Goal: Task Accomplishment & Management: Manage account settings

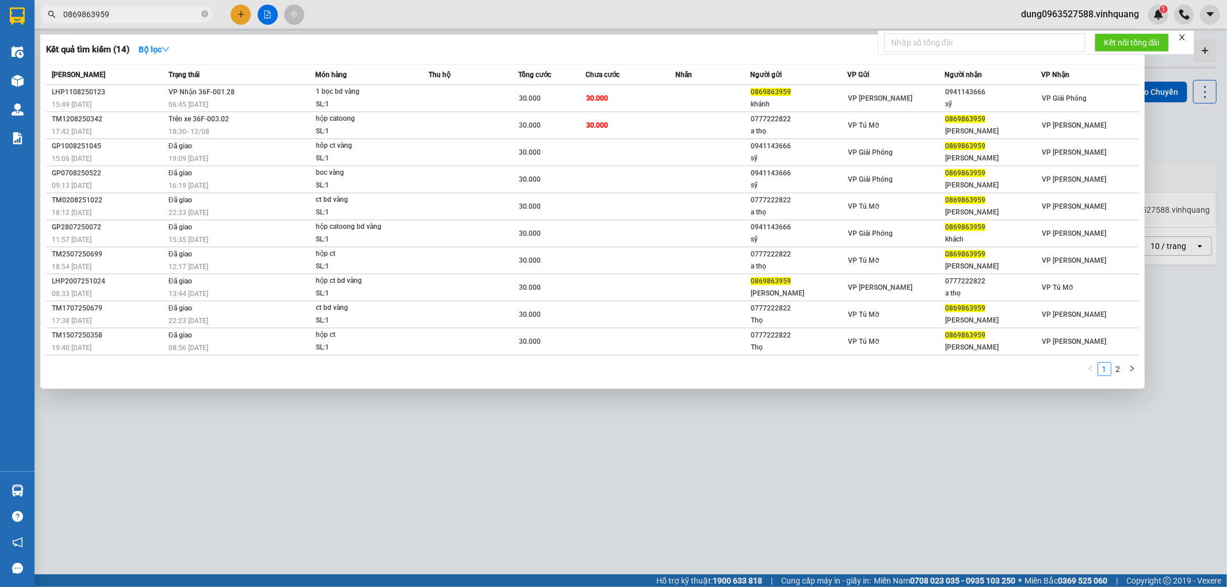
drag, startPoint x: 363, startPoint y: 538, endPoint x: 367, endPoint y: 556, distance: 18.8
click at [367, 556] on div at bounding box center [613, 293] width 1227 height 587
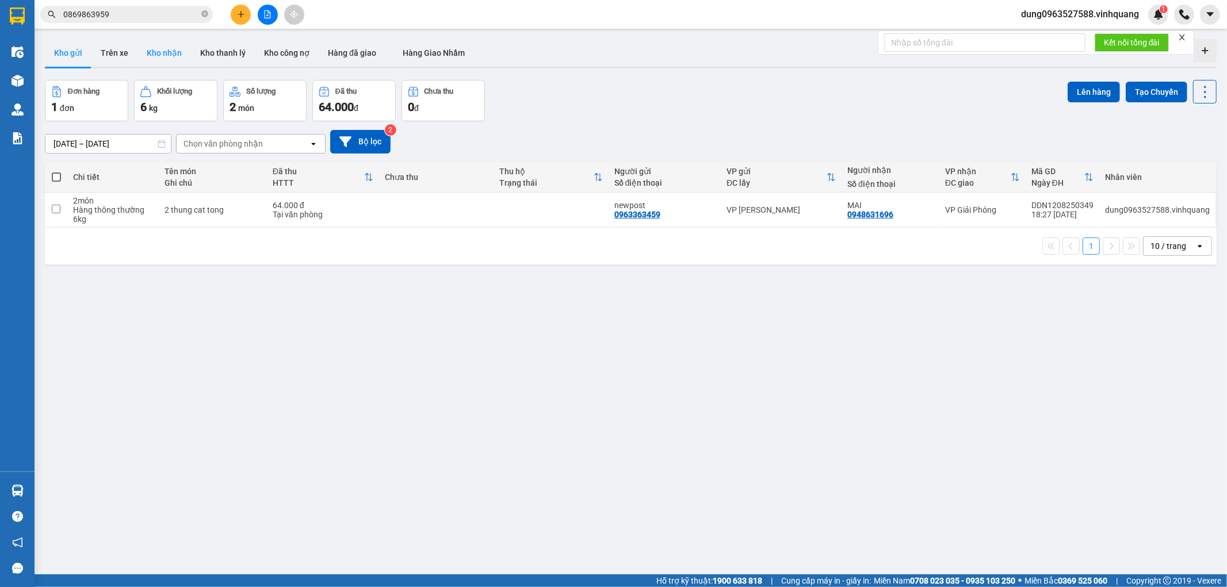
click at [167, 64] on button "Kho nhận" at bounding box center [163, 53] width 53 height 28
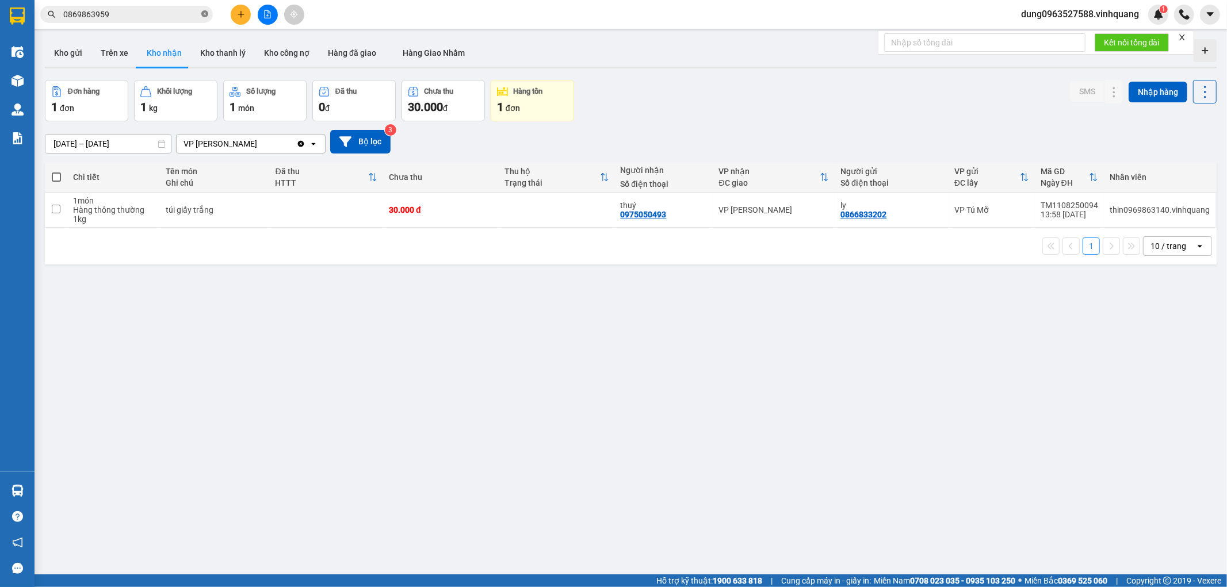
click at [202, 13] on icon "close-circle" at bounding box center [204, 13] width 7 height 7
click at [166, 14] on input "text" at bounding box center [131, 14] width 136 height 13
paste input "0936959556"
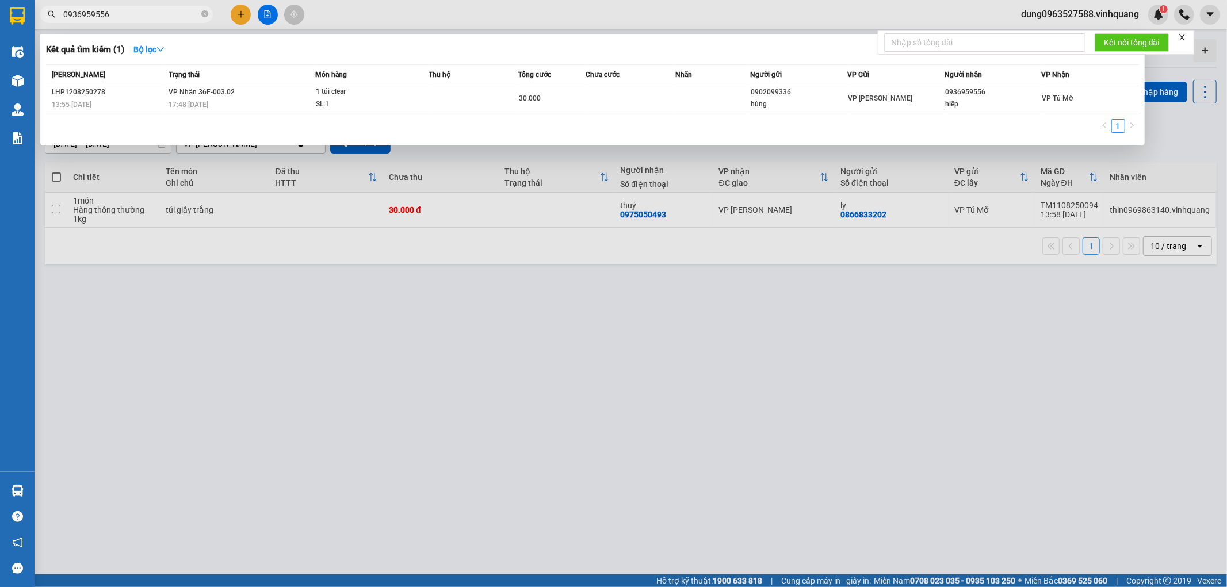
type input "0936959556"
click at [550, 151] on div at bounding box center [613, 293] width 1227 height 587
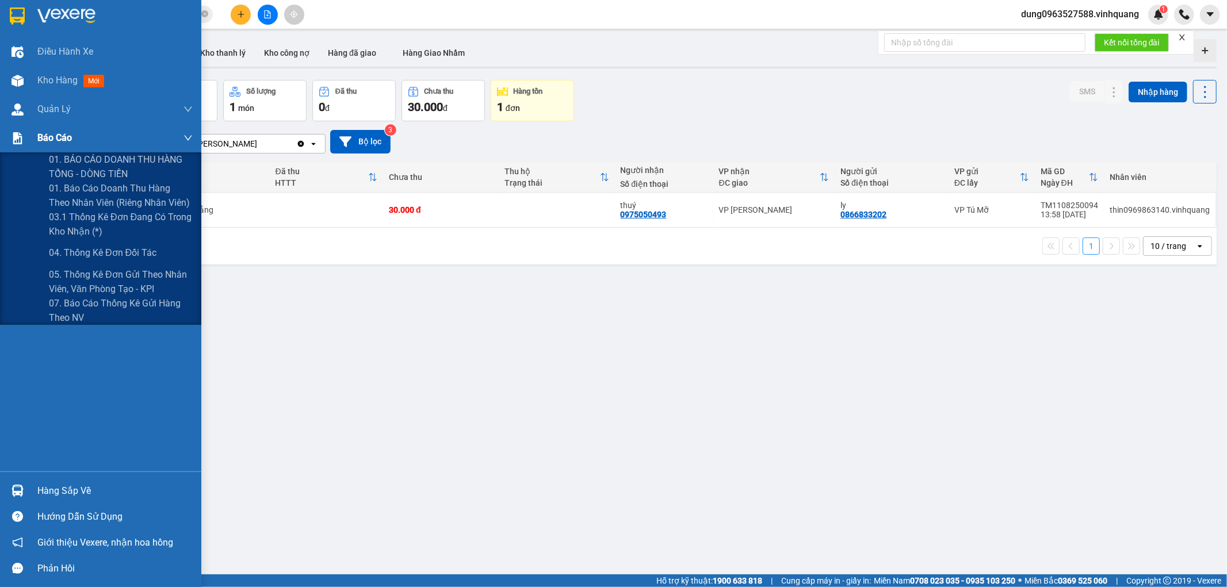
click at [65, 141] on span "Báo cáo" at bounding box center [54, 138] width 35 height 14
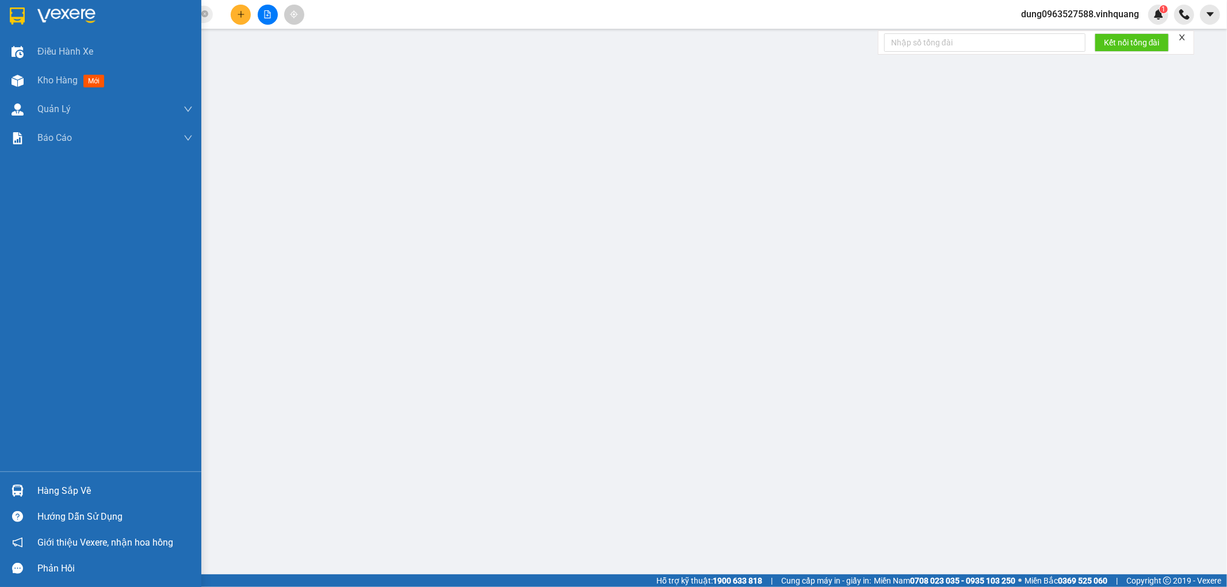
click at [14, 8] on img at bounding box center [17, 15] width 15 height 17
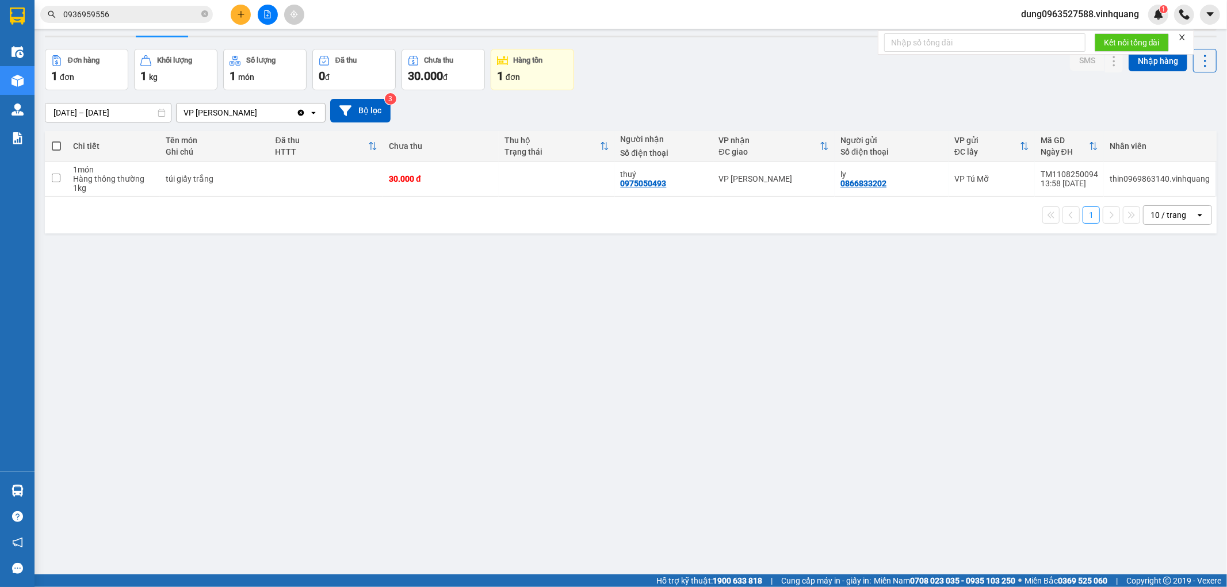
scroll to position [53, 0]
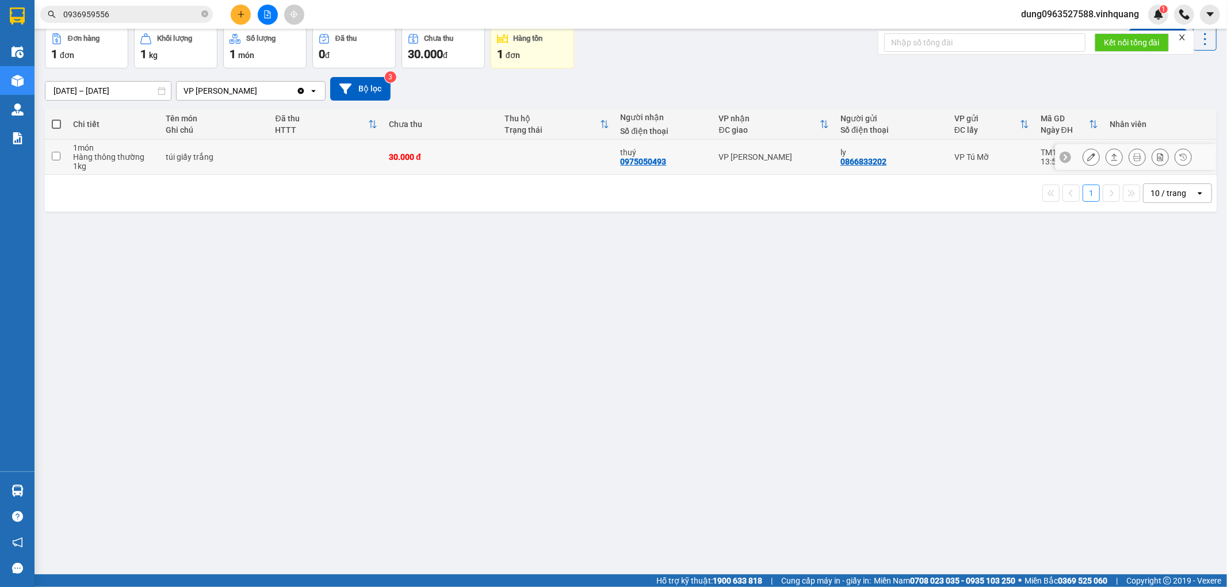
click at [56, 156] on input "checkbox" at bounding box center [56, 156] width 9 height 9
checkbox input "true"
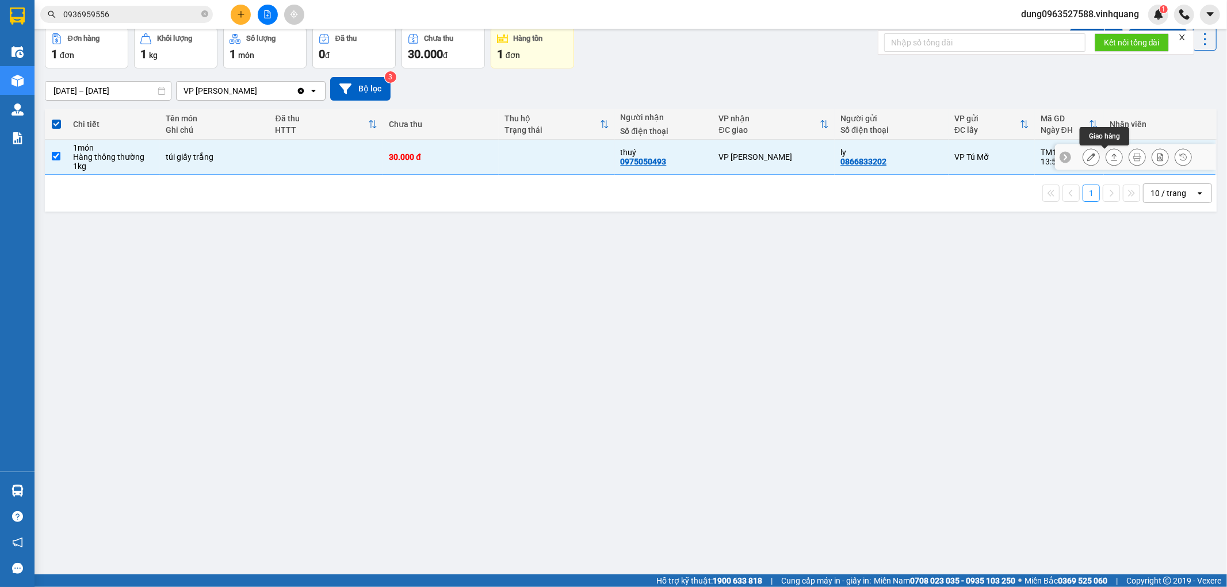
click at [1110, 153] on icon at bounding box center [1114, 157] width 8 height 8
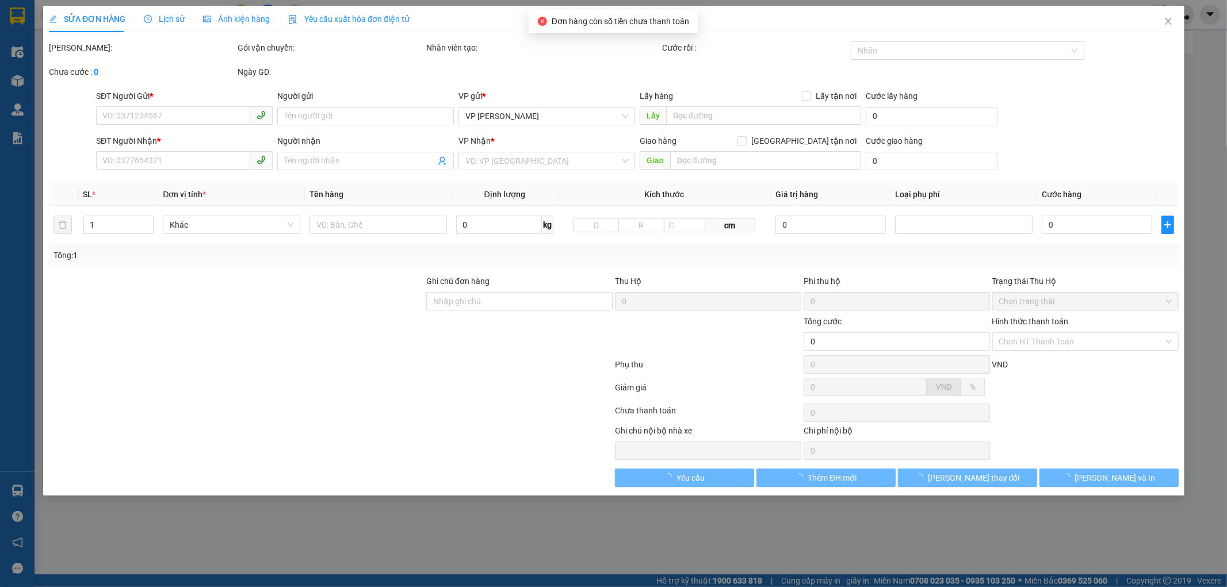
type input "0866833202"
type input "ly"
type input "0975050493"
type input "thuý"
type input "30.000"
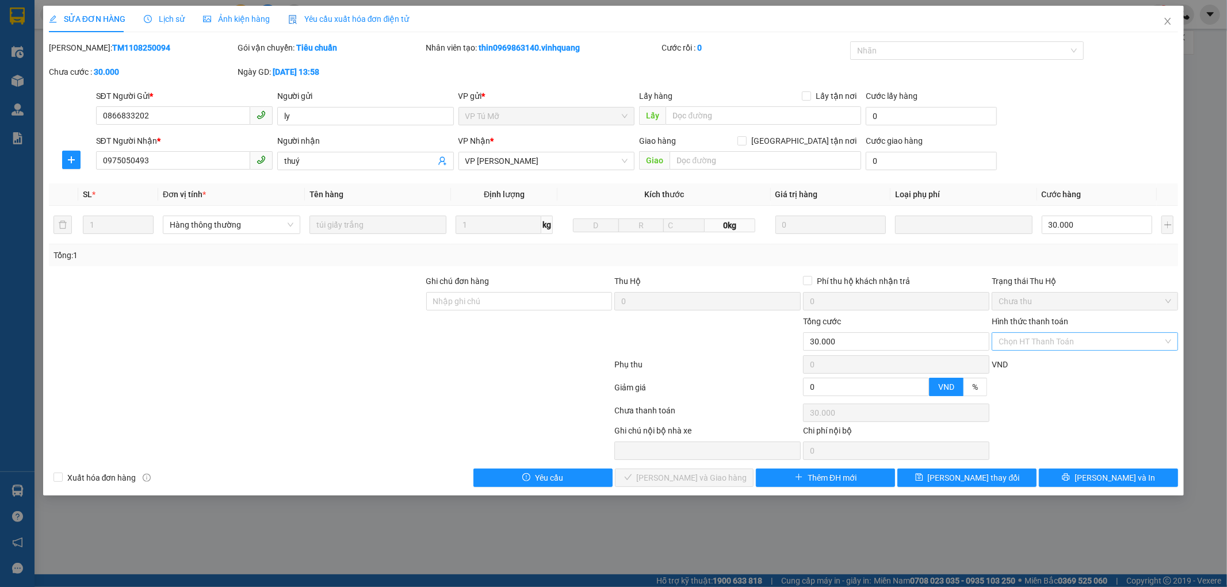
click at [1025, 323] on label "Hình thức thanh toán" at bounding box center [1029, 321] width 76 height 9
click at [1025, 333] on input "Hình thức thanh toán" at bounding box center [1080, 341] width 164 height 17
click at [1030, 367] on div "Tại văn phòng" at bounding box center [1085, 364] width 173 height 13
type input "0"
click at [691, 472] on span "[PERSON_NAME] và Giao hàng" at bounding box center [692, 478] width 110 height 13
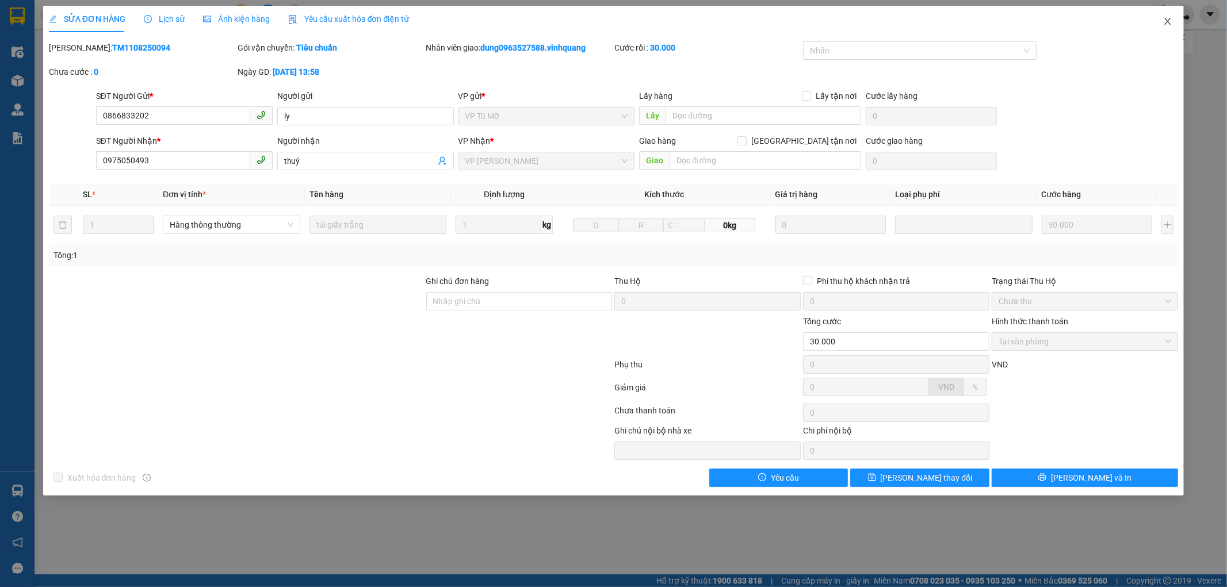
click at [1171, 18] on icon "close" at bounding box center [1167, 21] width 9 height 9
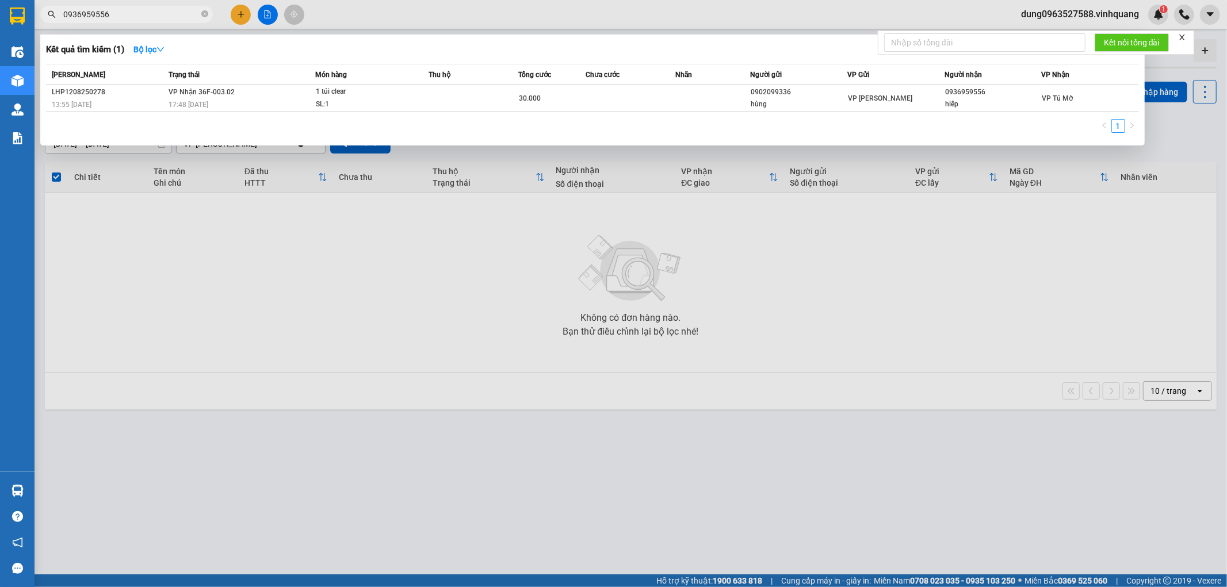
click at [200, 13] on span "0936959556" at bounding box center [126, 14] width 173 height 17
click at [137, 288] on div at bounding box center [613, 293] width 1227 height 587
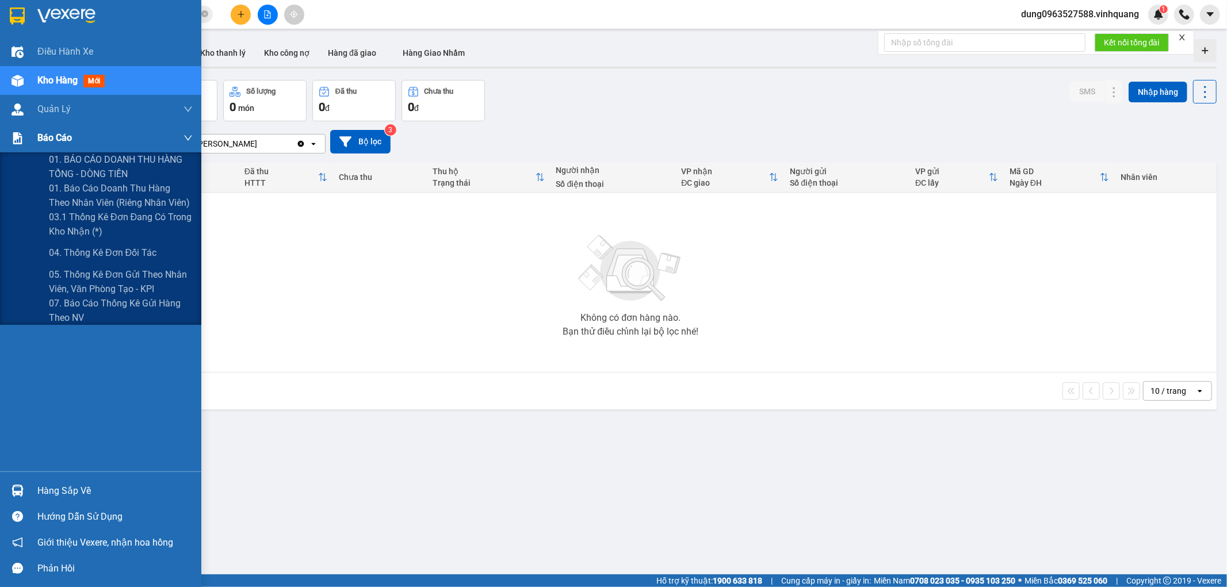
click at [47, 139] on span "Báo cáo" at bounding box center [54, 138] width 35 height 14
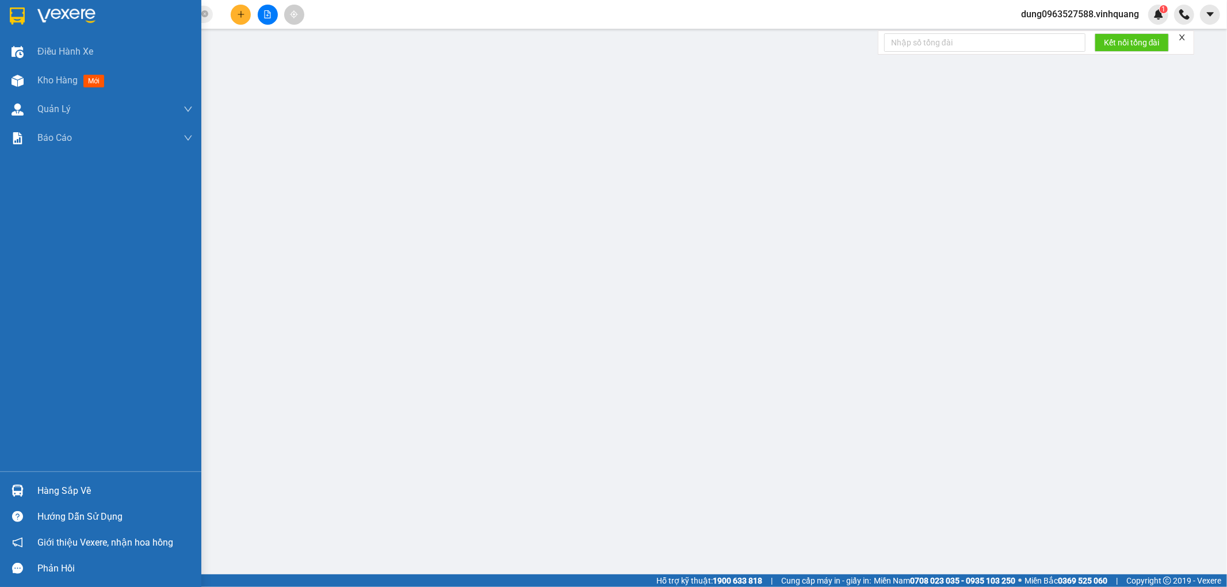
click at [17, 10] on img at bounding box center [17, 15] width 15 height 17
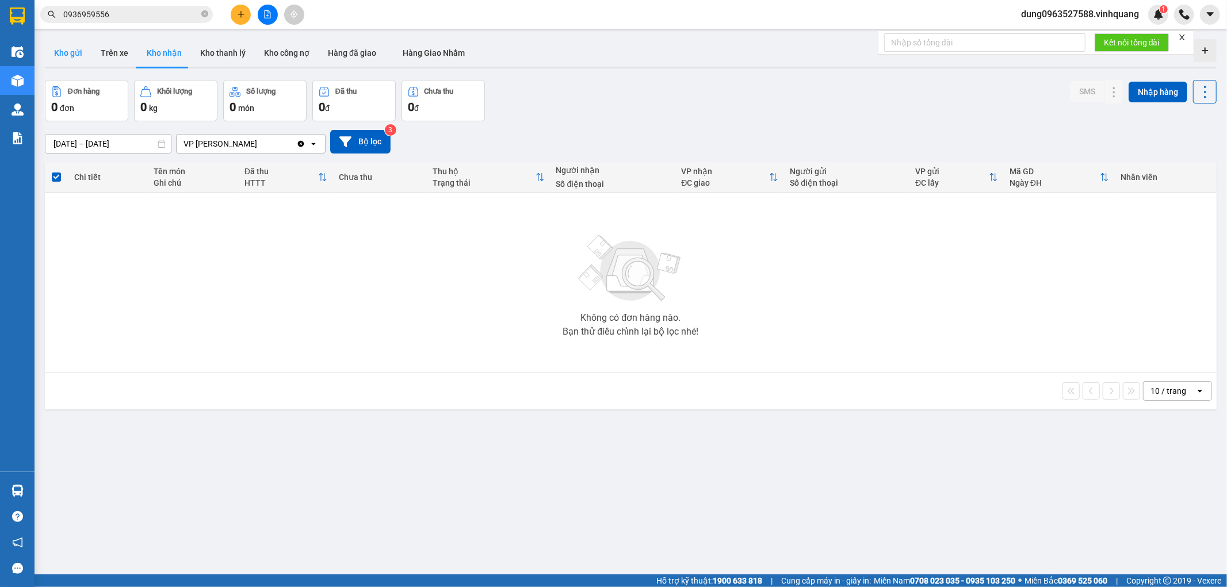
click at [70, 65] on button "Kho gửi" at bounding box center [68, 53] width 47 height 28
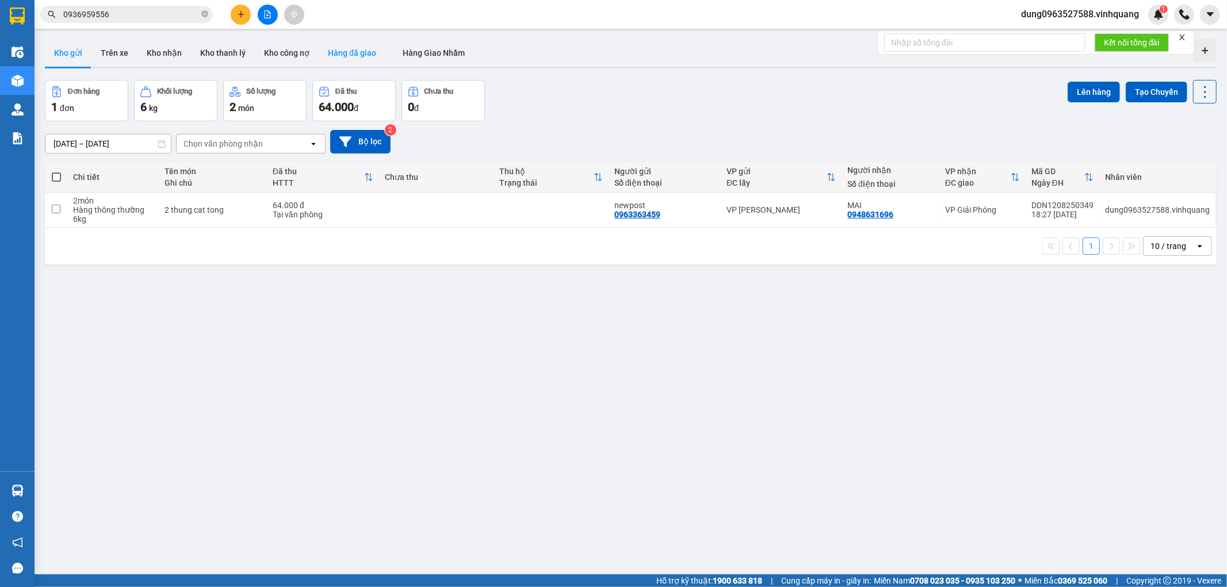
click at [349, 62] on button "Hàng đã giao" at bounding box center [352, 53] width 67 height 28
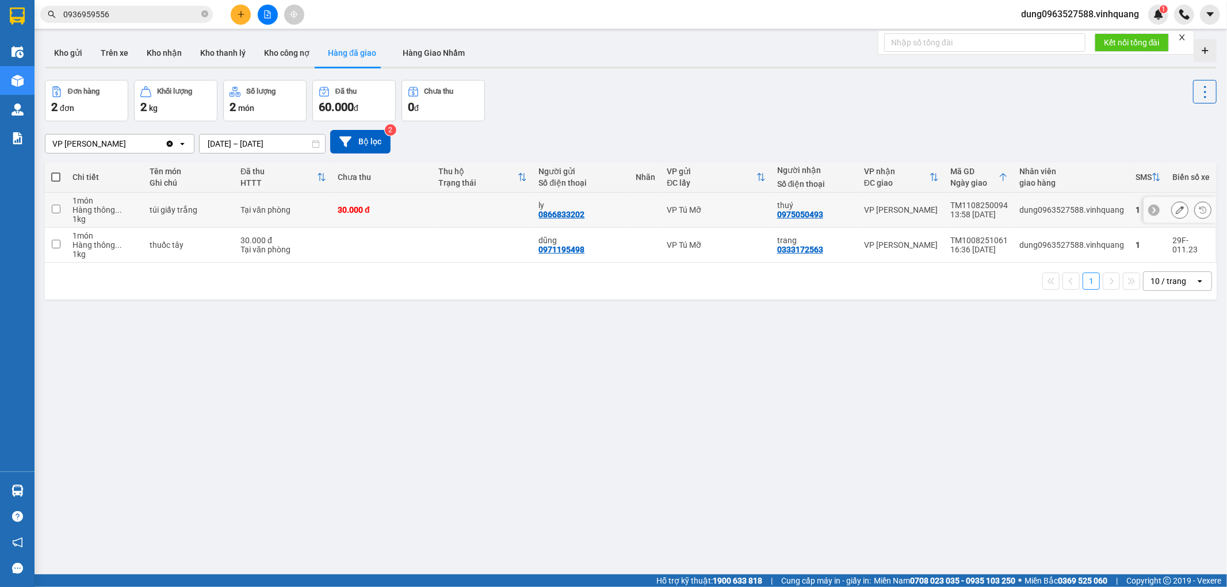
click at [54, 208] on input "checkbox" at bounding box center [56, 209] width 9 height 9
checkbox input "true"
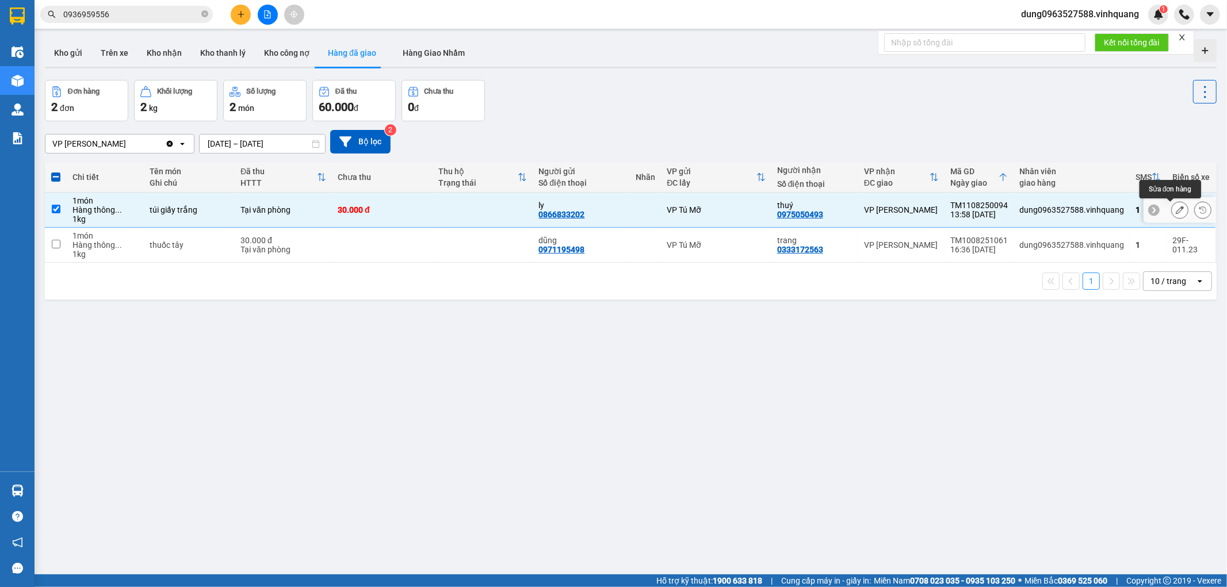
click at [1175, 209] on icon at bounding box center [1179, 210] width 8 height 8
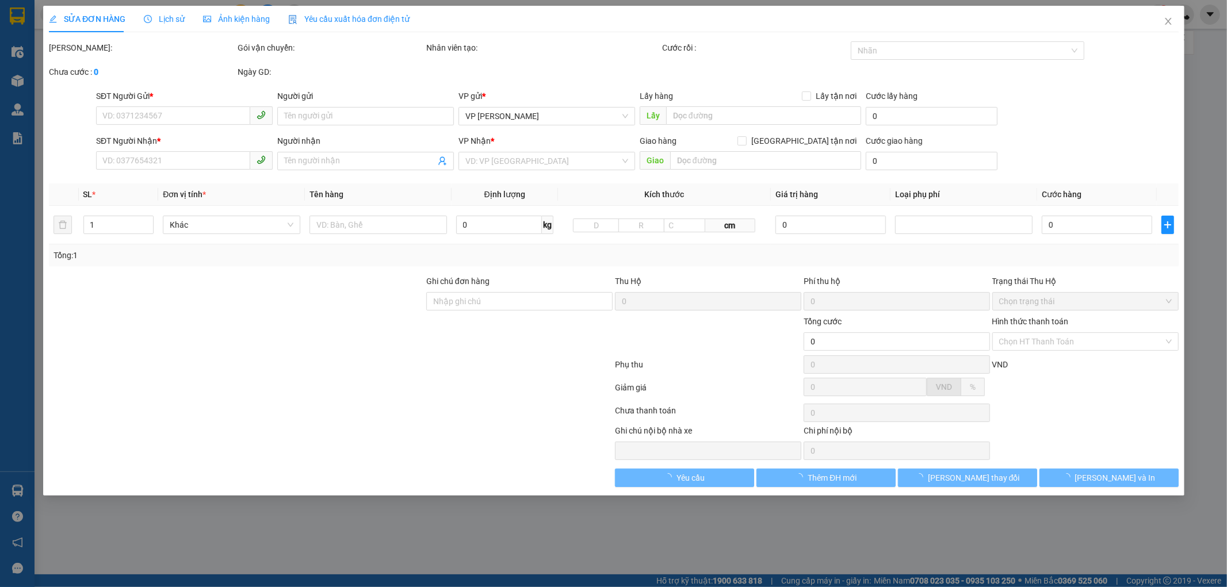
type input "0866833202"
type input "ly"
type input "0975050493"
type input "thuý"
type input "30.000"
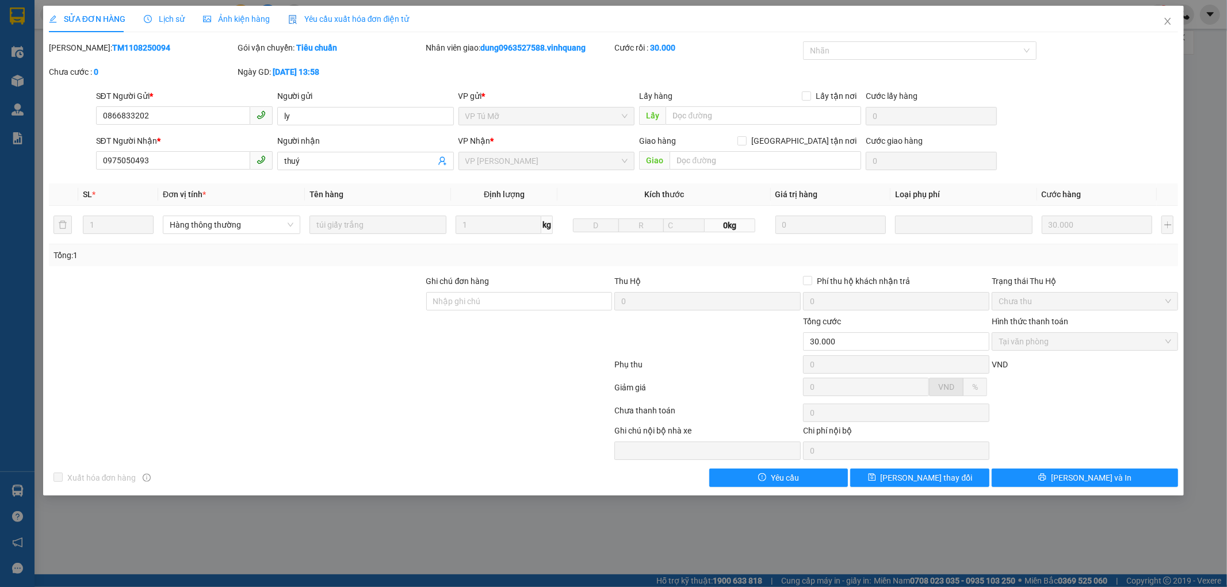
click at [1066, 323] on label "Hình thức thanh toán" at bounding box center [1029, 321] width 76 height 9
click at [1066, 321] on label "Hình thức thanh toán" at bounding box center [1029, 321] width 76 height 9
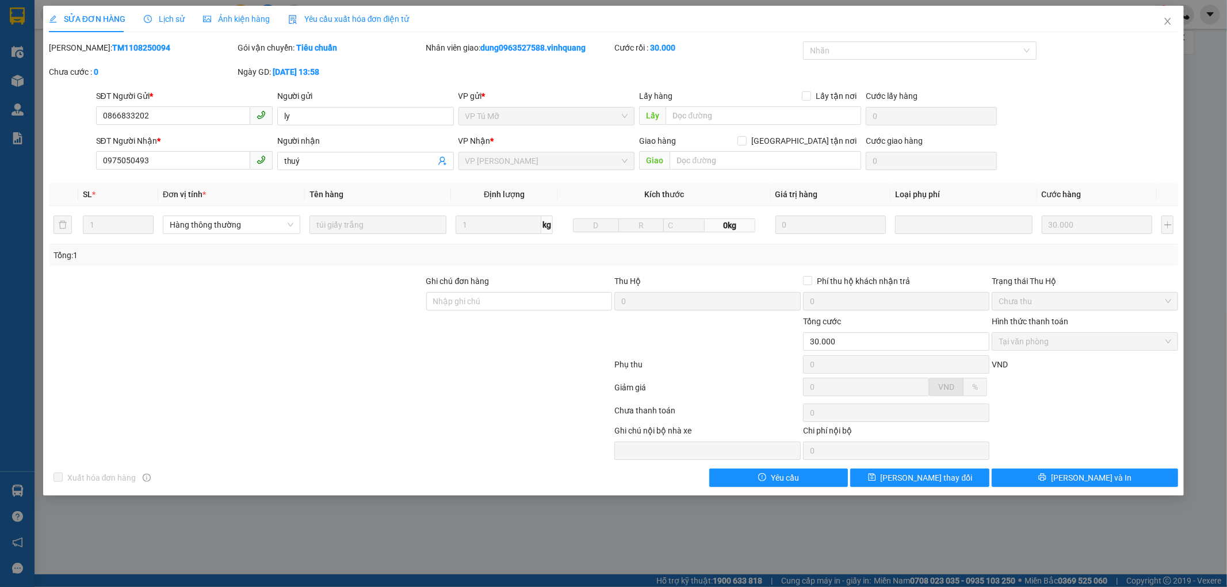
click at [1066, 321] on label "Hình thức thanh toán" at bounding box center [1029, 321] width 76 height 9
drag, startPoint x: 1066, startPoint y: 321, endPoint x: 1058, endPoint y: 320, distance: 7.5
click at [1064, 321] on label "Hình thức thanh toán" at bounding box center [1029, 321] width 76 height 9
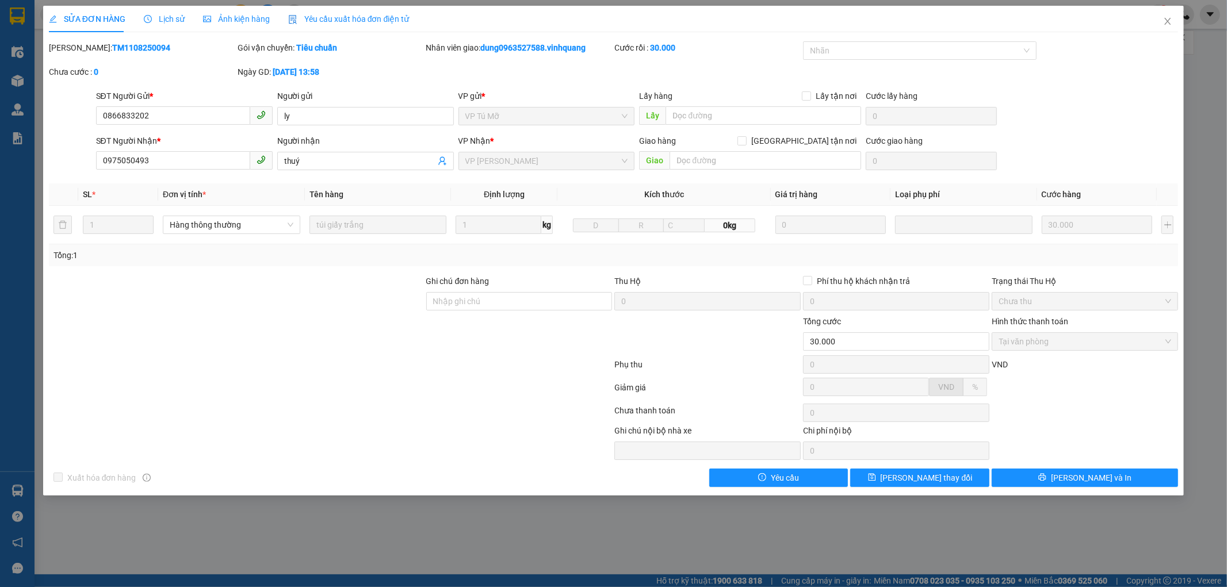
click at [1068, 297] on span "Chưa thu" at bounding box center [1084, 301] width 173 height 17
click at [1063, 324] on form "Ghi chú đơn hàng Thu Hộ 0 Phí thu hộ khách nhận trả 0 Trạng thái Thu Hộ Chưa th…" at bounding box center [613, 338] width 1129 height 127
drag, startPoint x: 1103, startPoint y: 468, endPoint x: 1103, endPoint y: 520, distance: 51.8
click at [1103, 520] on div "SỬA ĐƠN HÀNG Lịch sử Ảnh kiện hàng Yêu cầu xuất hóa đơn điện tử Total Paid Fee …" at bounding box center [613, 293] width 1227 height 587
click at [1168, 18] on icon "close" at bounding box center [1167, 21] width 9 height 9
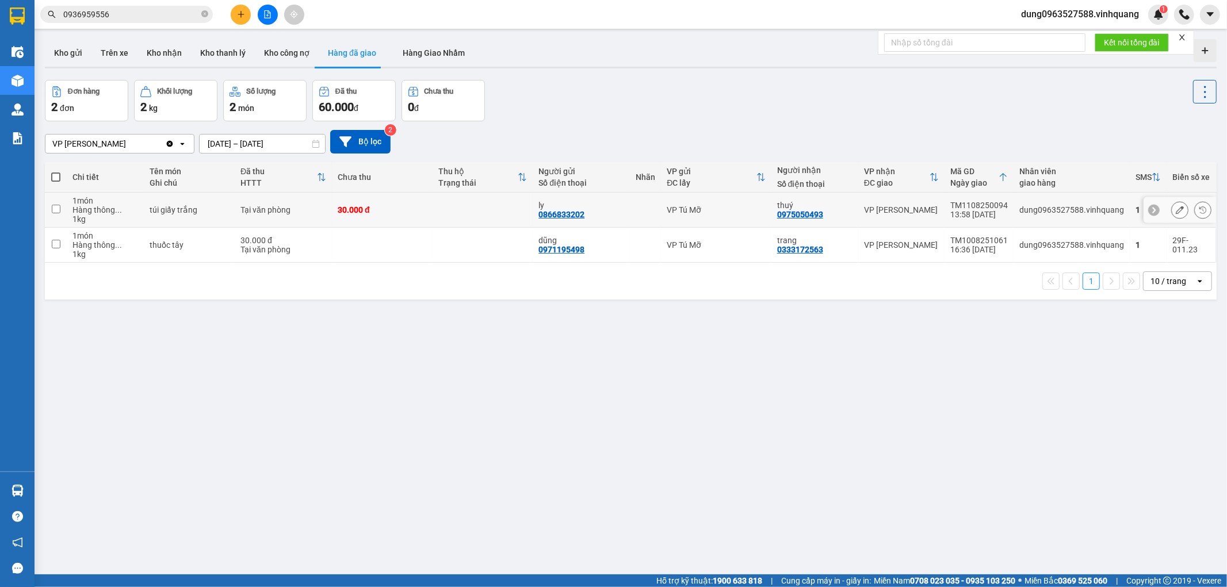
click at [55, 211] on input "checkbox" at bounding box center [56, 209] width 9 height 9
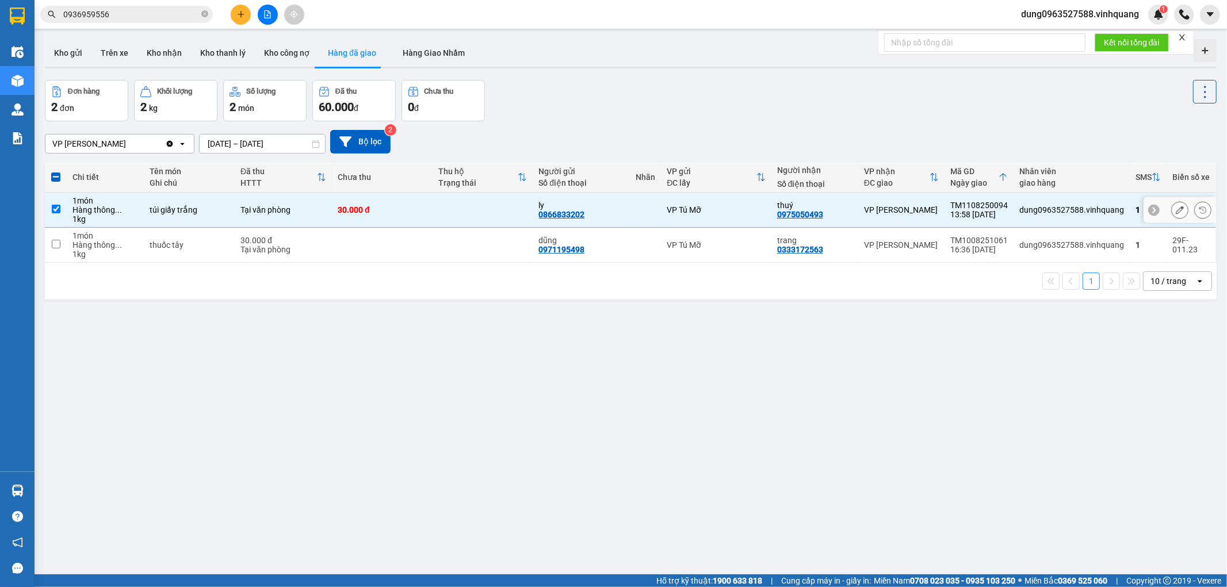
click at [55, 211] on input "checkbox" at bounding box center [56, 209] width 9 height 9
checkbox input "false"
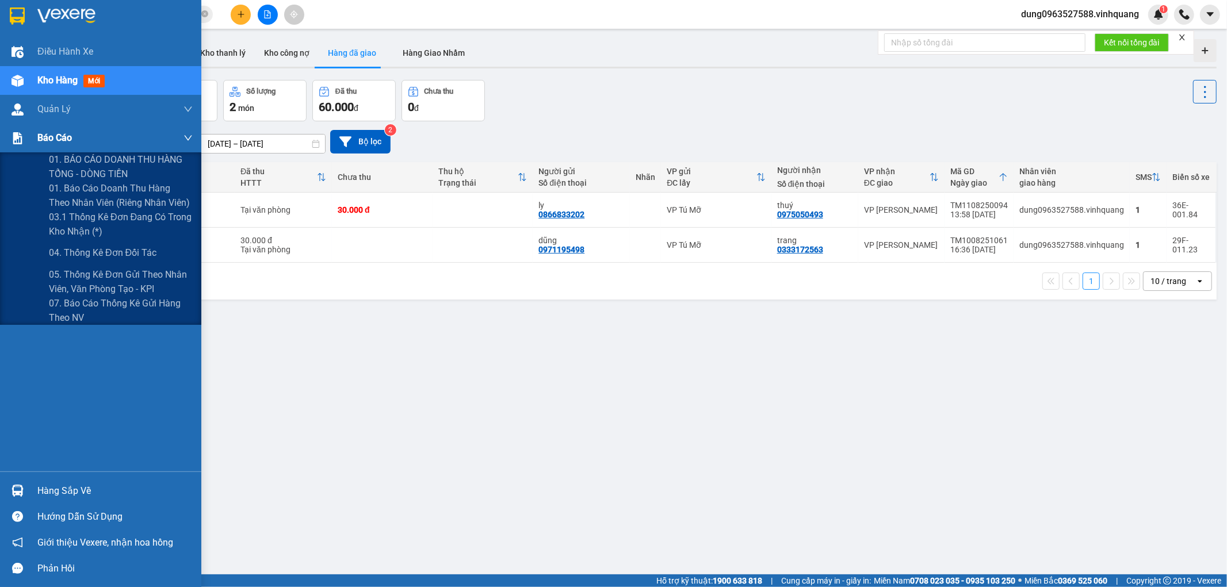
click at [58, 136] on span "Báo cáo" at bounding box center [54, 138] width 35 height 14
